Goal: Book appointment/travel/reservation

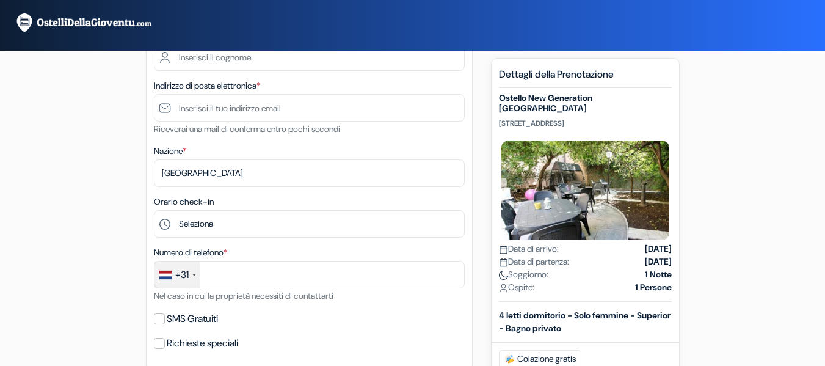
click at [824, 122] on html "` Lingua [GEOGRAPHIC_DATA] [GEOGRAPHIC_DATA] [GEOGRAPHIC_DATA] Scarica App" at bounding box center [412, 357] width 825 height 1091
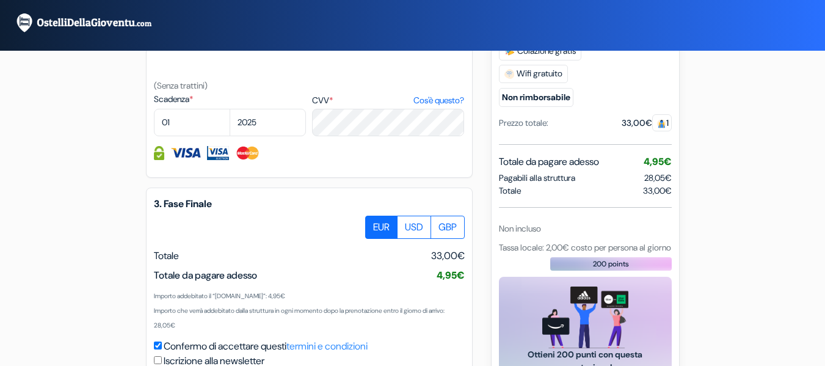
scroll to position [620, 0]
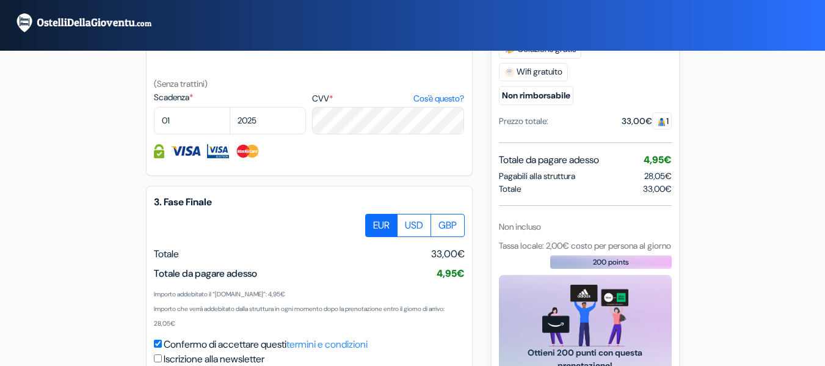
click at [592, 239] on span "Tassa locale: 2,00€ costo per persona al giorno" at bounding box center [585, 244] width 172 height 11
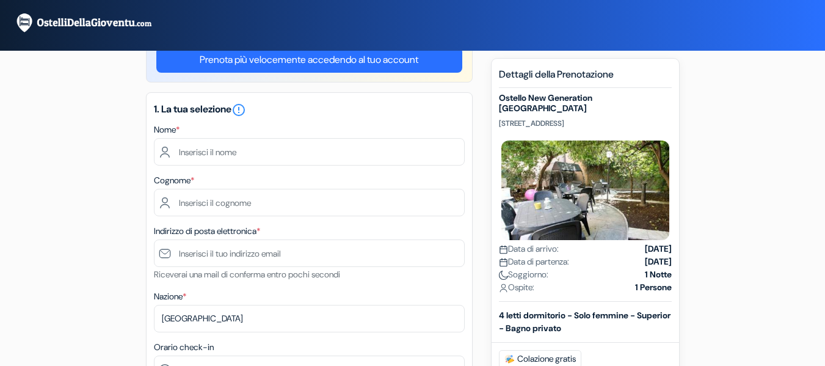
scroll to position [5, 0]
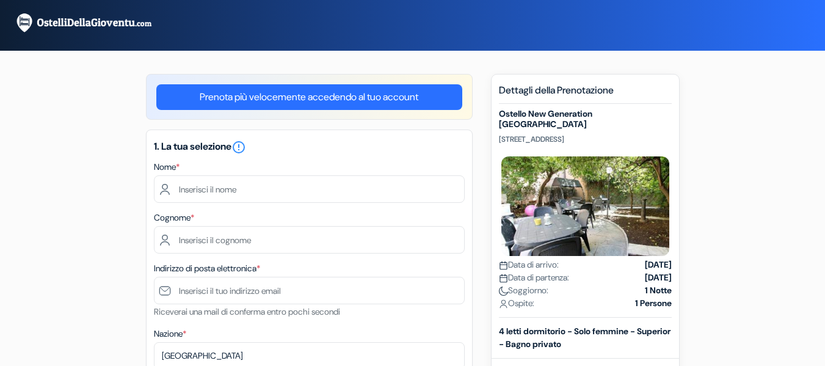
click at [550, 117] on h5 "Ostello New Generation [GEOGRAPHIC_DATA]" at bounding box center [585, 119] width 173 height 21
